Goal: Information Seeking & Learning: Learn about a topic

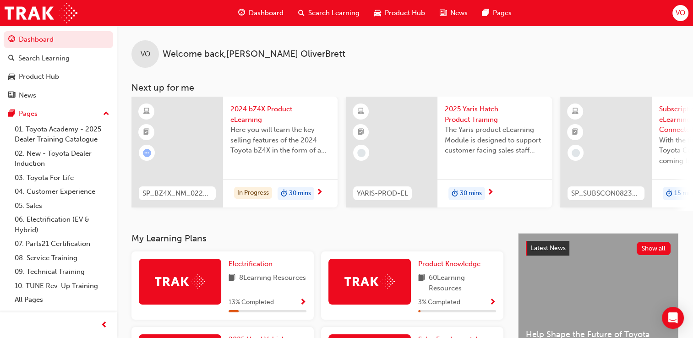
click at [352, 275] on div at bounding box center [369, 282] width 82 height 46
click at [452, 265] on span "Product Knowledge" at bounding box center [449, 264] width 62 height 8
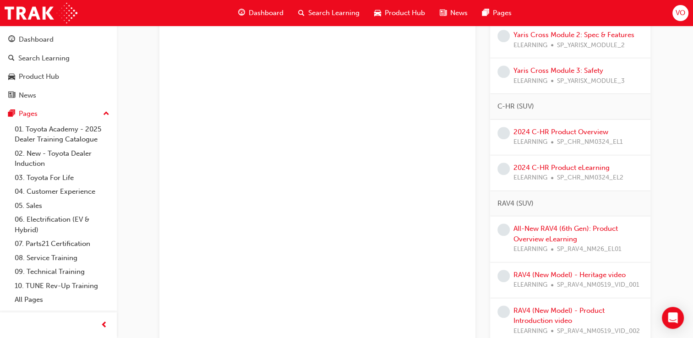
scroll to position [564, 0]
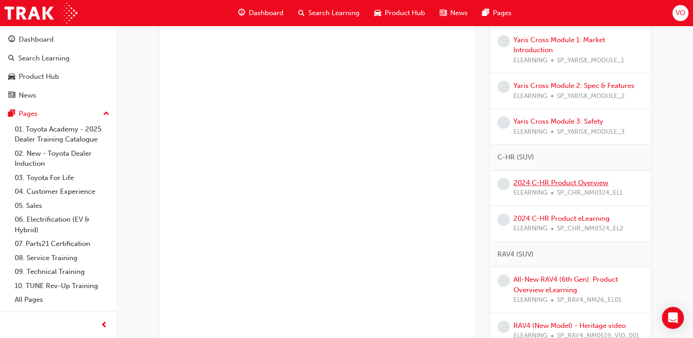
click at [566, 180] on link "2024 C-HR Product Overview" at bounding box center [560, 183] width 95 height 8
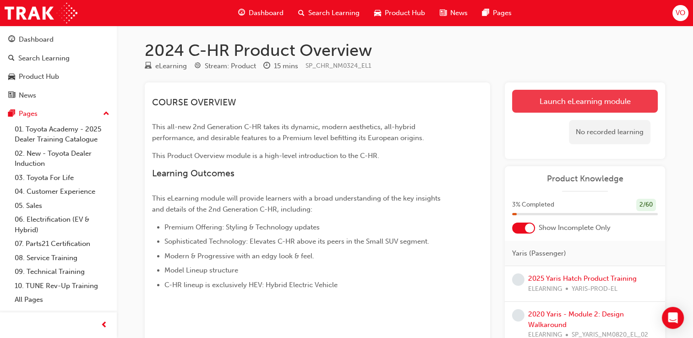
click at [572, 97] on link "Launch eLearning module" at bounding box center [585, 101] width 146 height 23
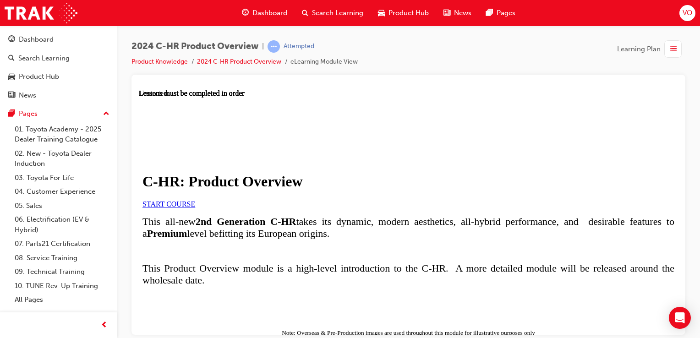
click at [195, 207] on link "START COURSE" at bounding box center [168, 204] width 53 height 8
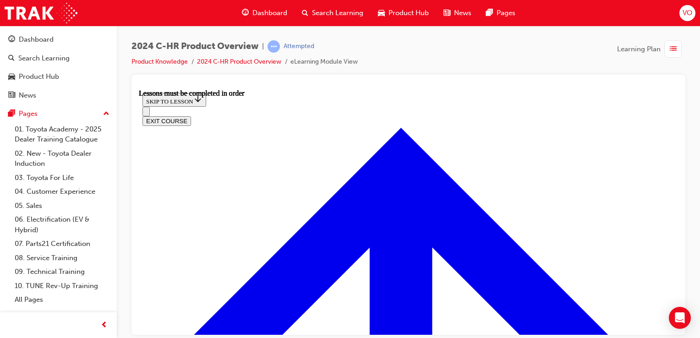
scroll to position [555, 0]
